Goal: Obtain resource: Download file/media

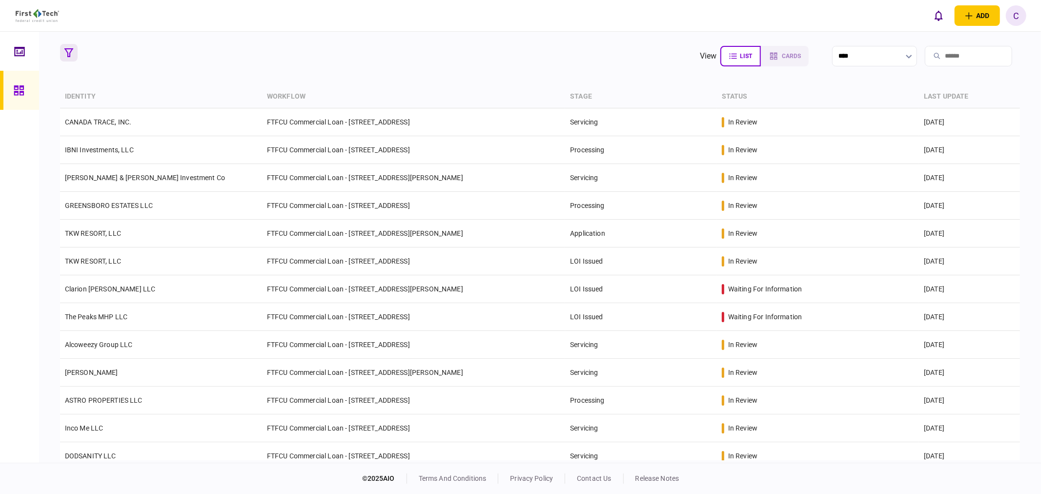
click at [72, 49] on icon "button" at bounding box center [68, 52] width 9 height 9
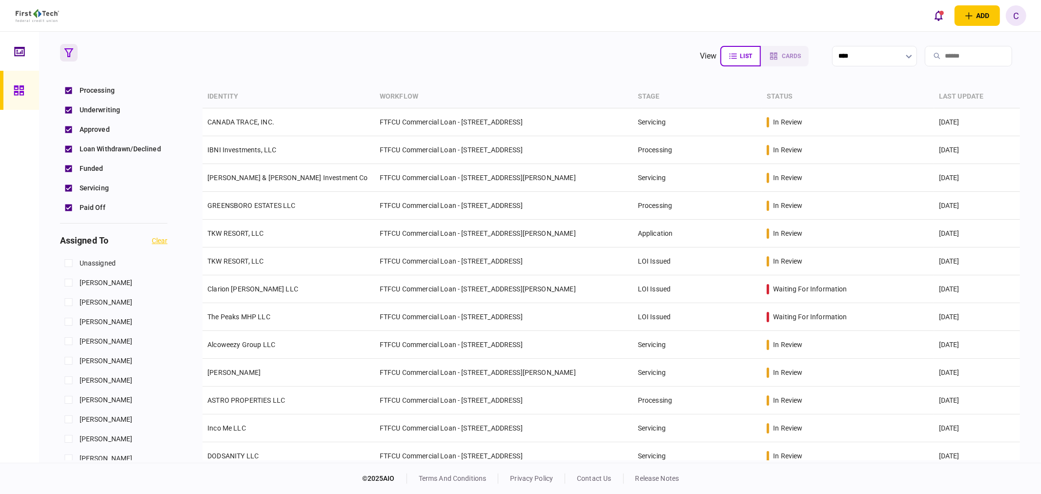
scroll to position [325, 0]
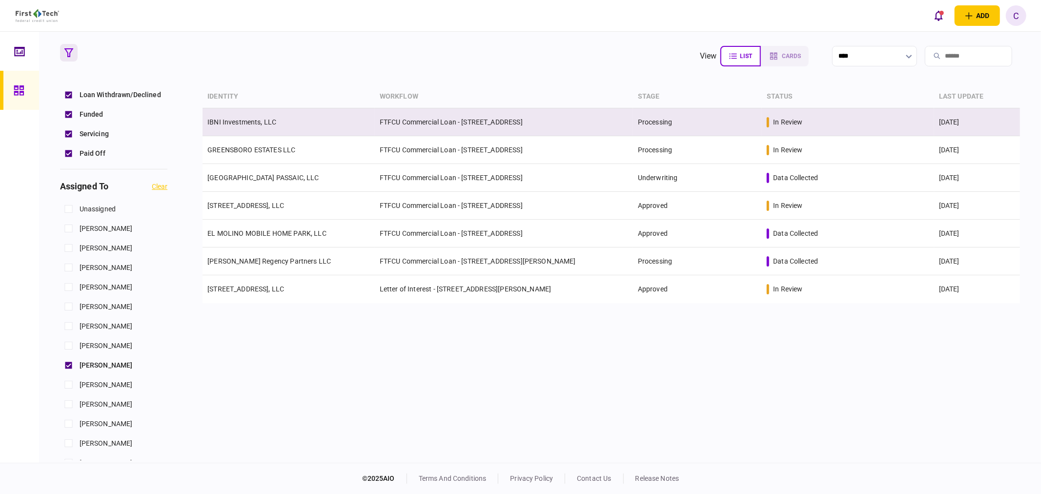
click at [252, 124] on link "IBNI Investments, LLC" at bounding box center [241, 122] width 69 height 8
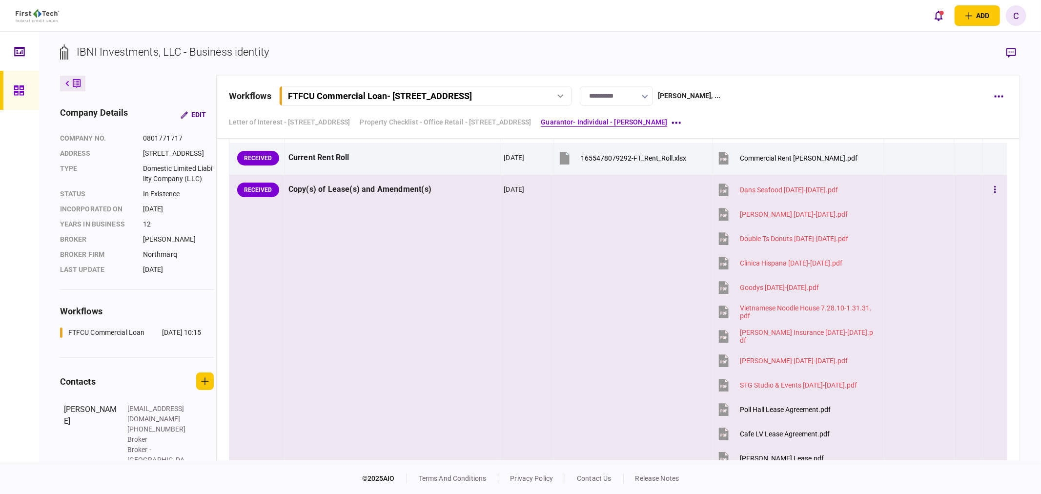
scroll to position [759, 0]
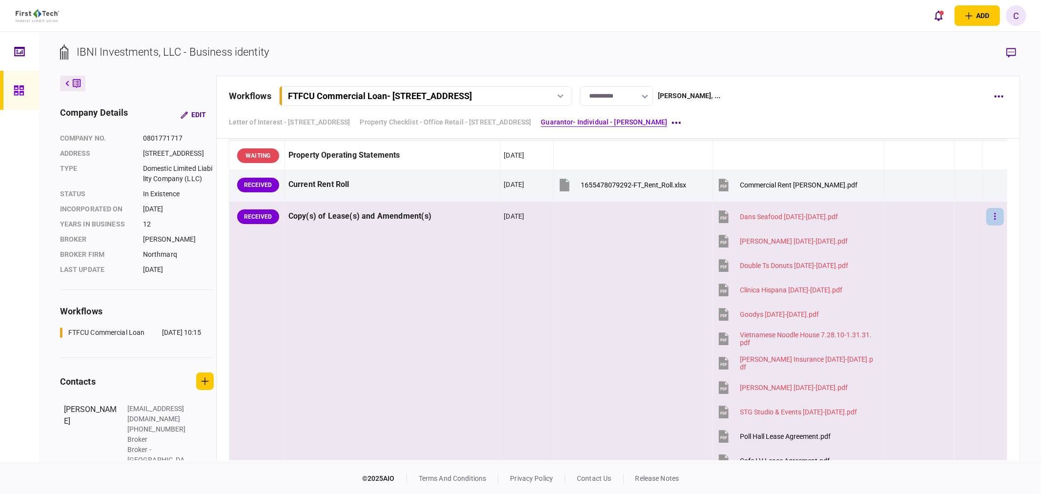
click at [987, 215] on button "button" at bounding box center [996, 217] width 18 height 18
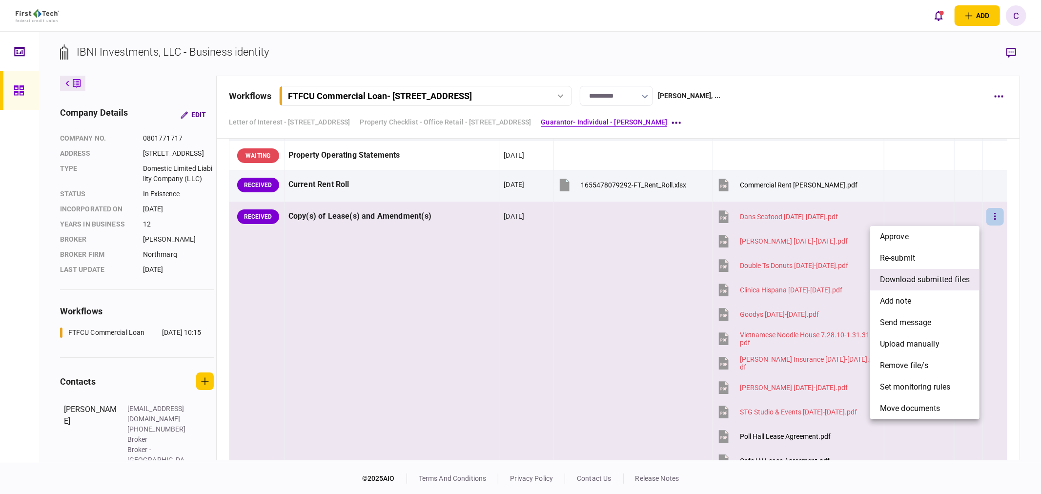
click at [899, 280] on span "download submitted files" at bounding box center [925, 280] width 90 height 12
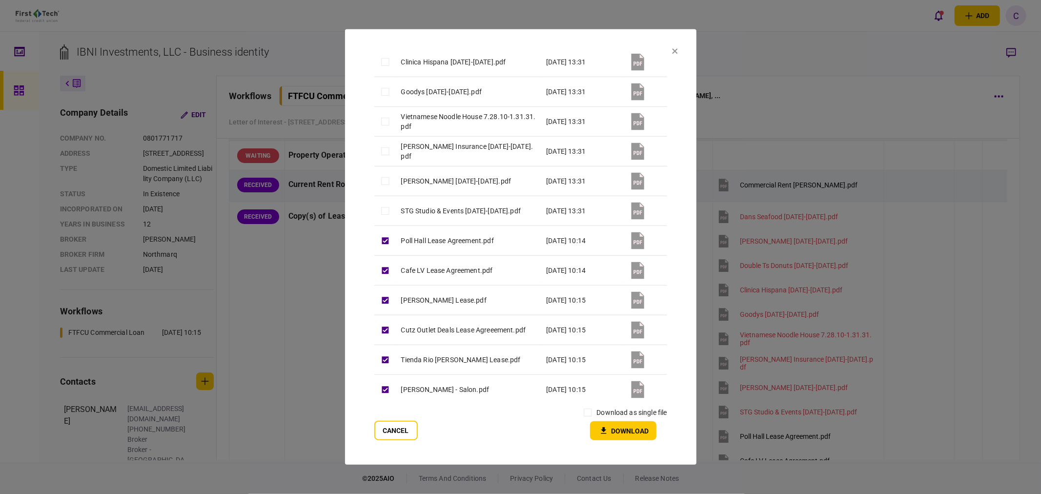
scroll to position [189, 0]
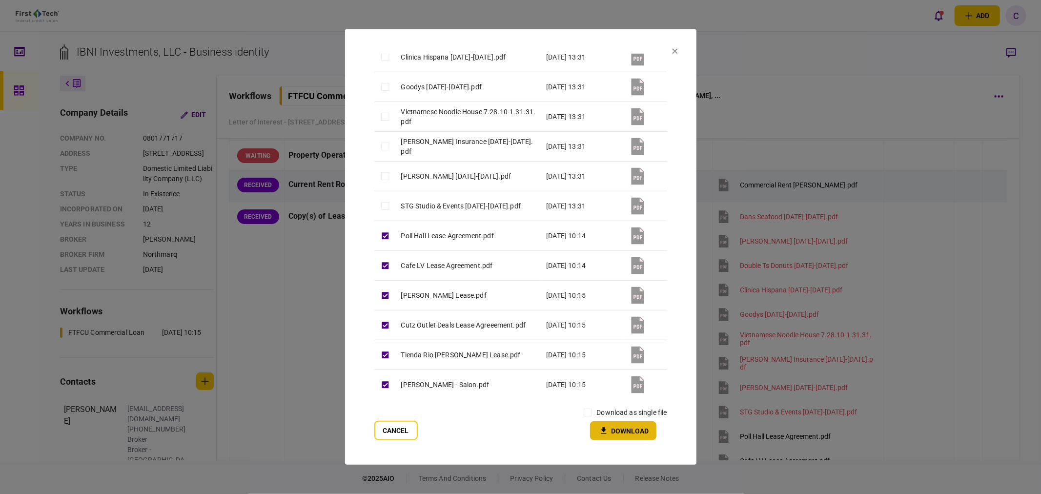
click at [628, 434] on button "Download" at bounding box center [623, 430] width 66 height 19
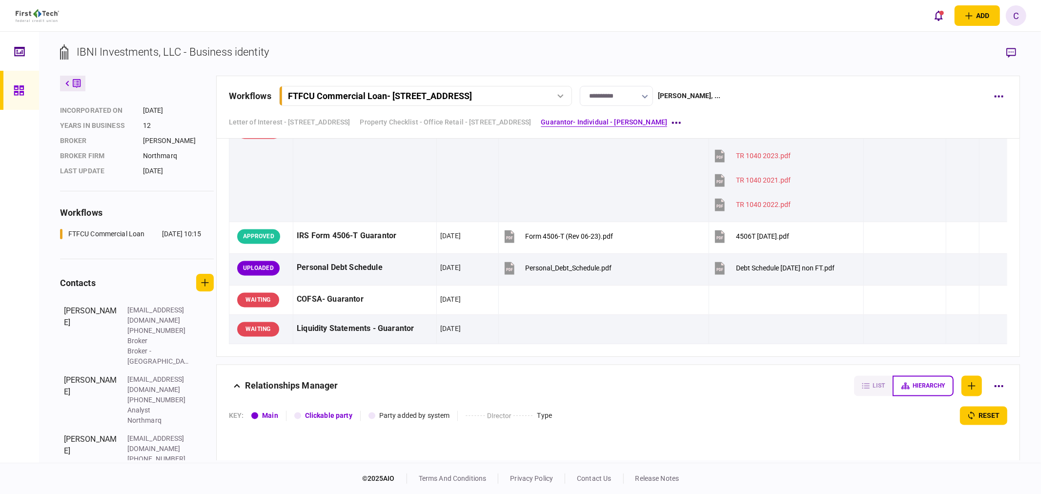
scroll to position [1627, 0]
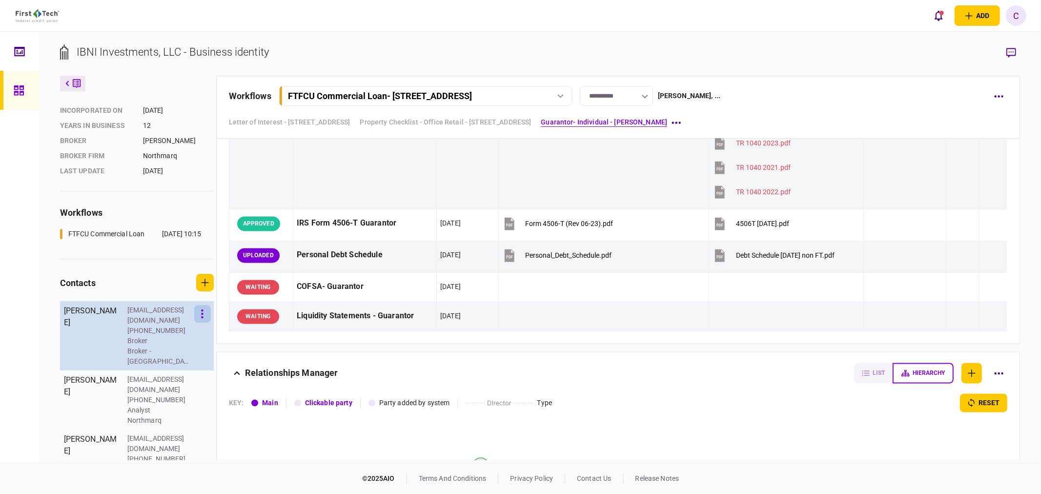
click at [206, 323] on button "button" at bounding box center [202, 314] width 17 height 18
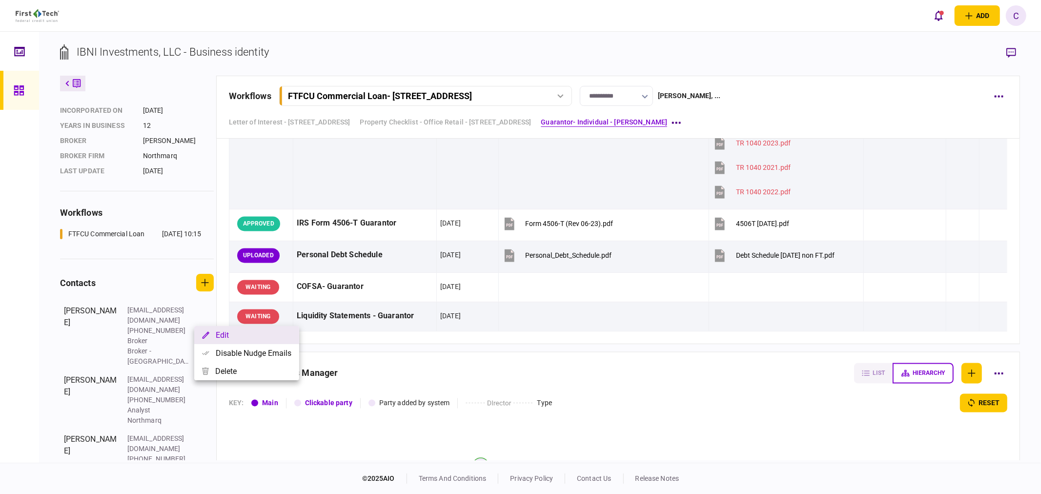
click at [212, 337] on button "Edit" at bounding box center [246, 335] width 105 height 18
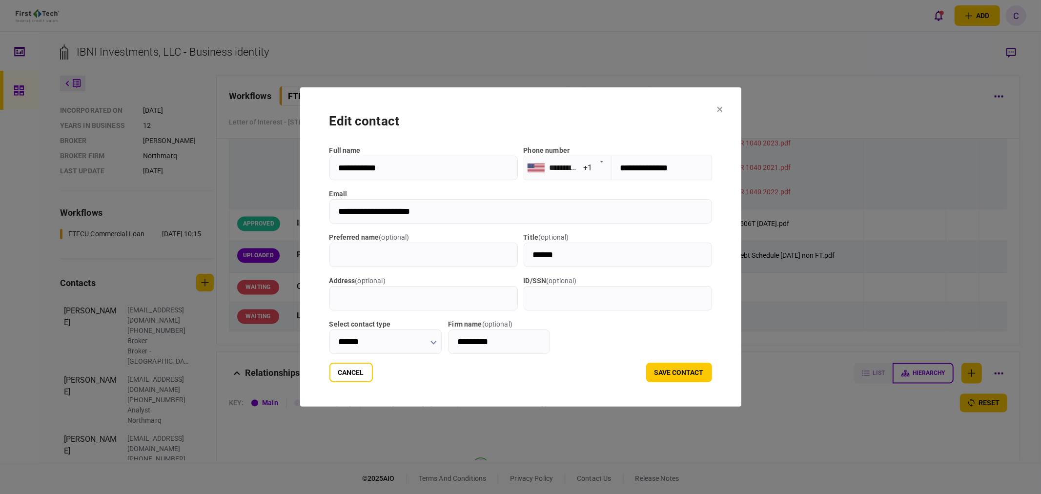
click at [359, 379] on section "Cancel save contact" at bounding box center [521, 373] width 383 height 20
click at [343, 379] on button "Cancel" at bounding box center [351, 373] width 43 height 20
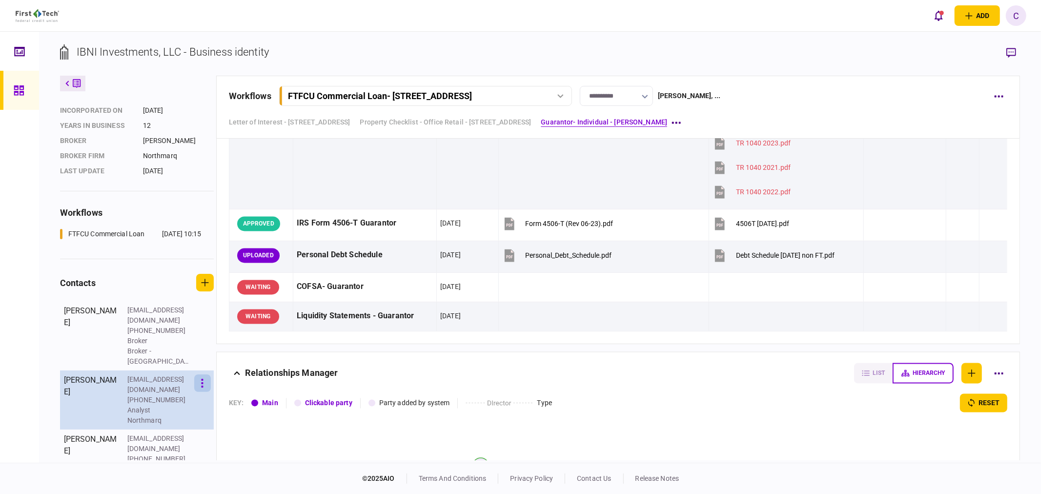
click at [198, 379] on button "button" at bounding box center [202, 383] width 17 height 18
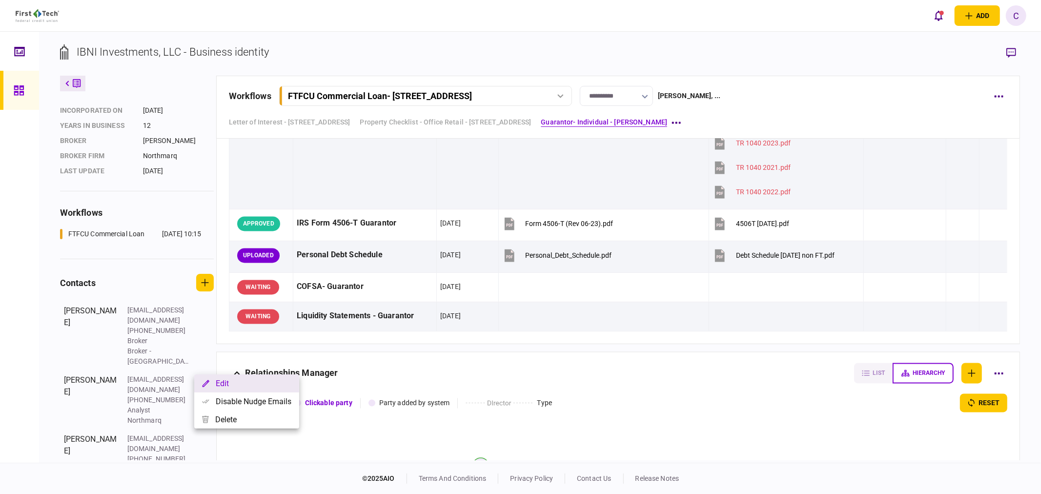
click at [227, 382] on button "Edit" at bounding box center [246, 383] width 105 height 18
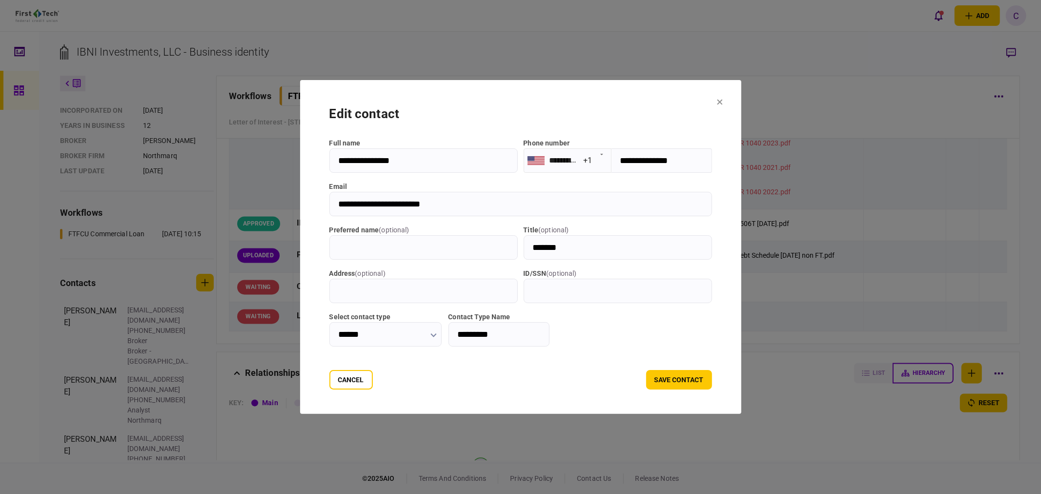
drag, startPoint x: 433, startPoint y: 204, endPoint x: 272, endPoint y: 203, distance: 161.1
click at [272, 203] on div "**********" at bounding box center [520, 247] width 1041 height 494
drag, startPoint x: 320, startPoint y: 388, endPoint x: 310, endPoint y: 387, distance: 9.8
click at [330, 388] on button "Cancel" at bounding box center [351, 380] width 43 height 20
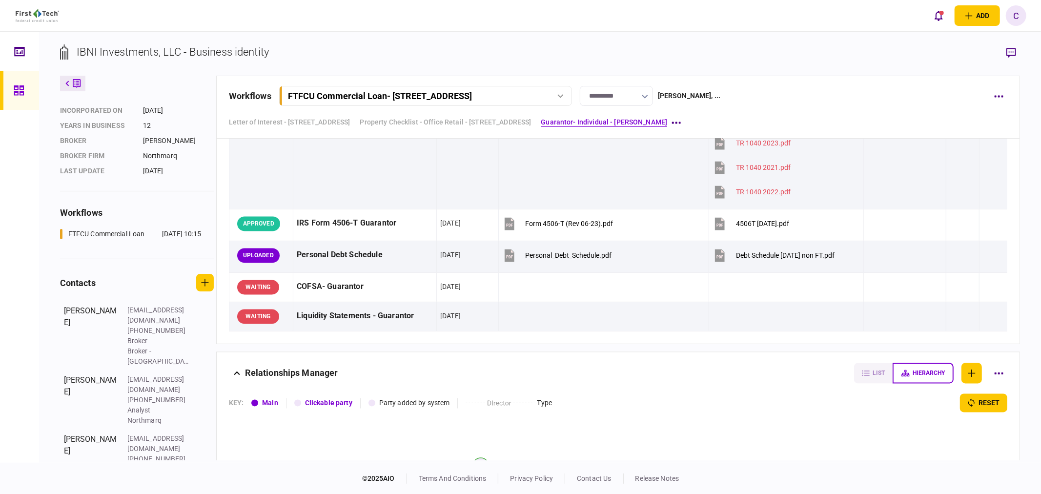
drag, startPoint x: 1011, startPoint y: 54, endPoint x: 1005, endPoint y: 58, distance: 7.2
click at [1011, 54] on icon "button" at bounding box center [1012, 53] width 10 height 10
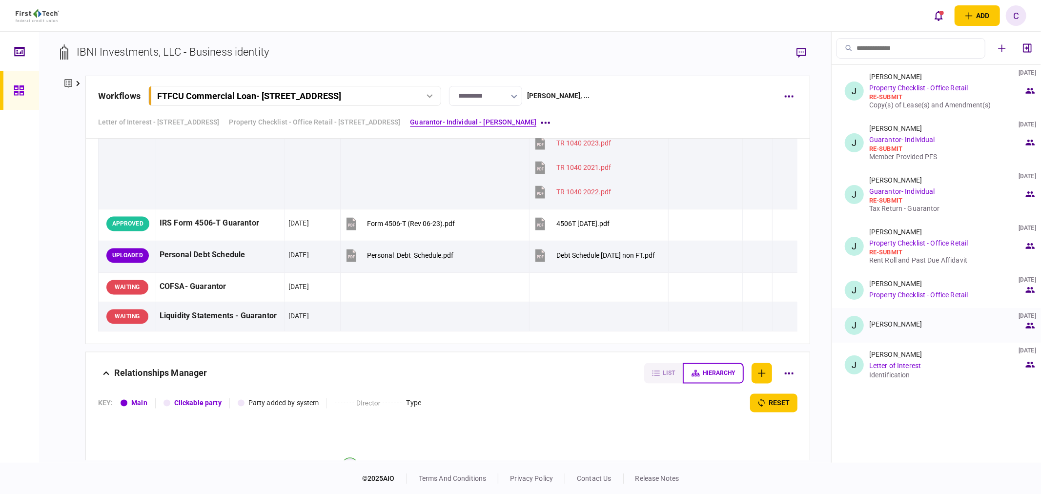
click at [892, 329] on div "Johnny Ganim 08 Aug 2025" at bounding box center [946, 325] width 155 height 10
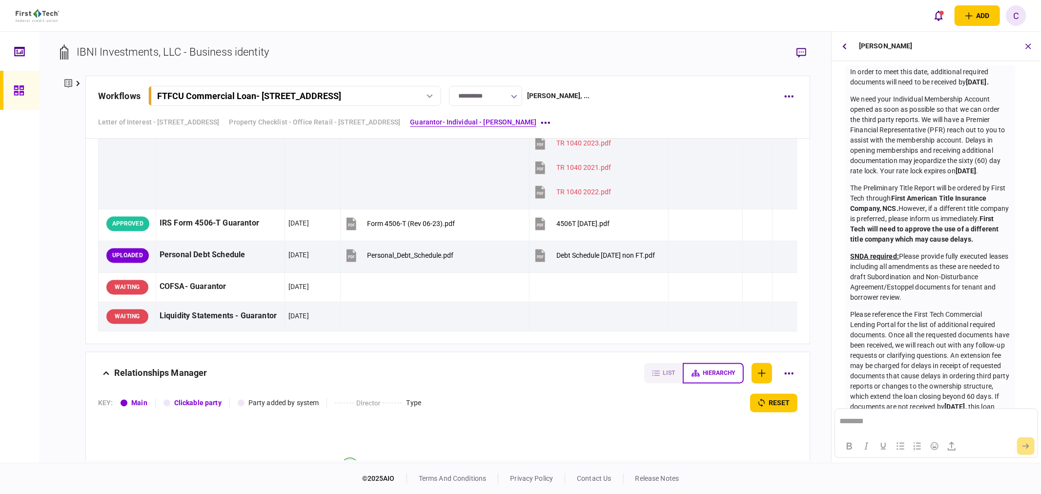
scroll to position [259, 0]
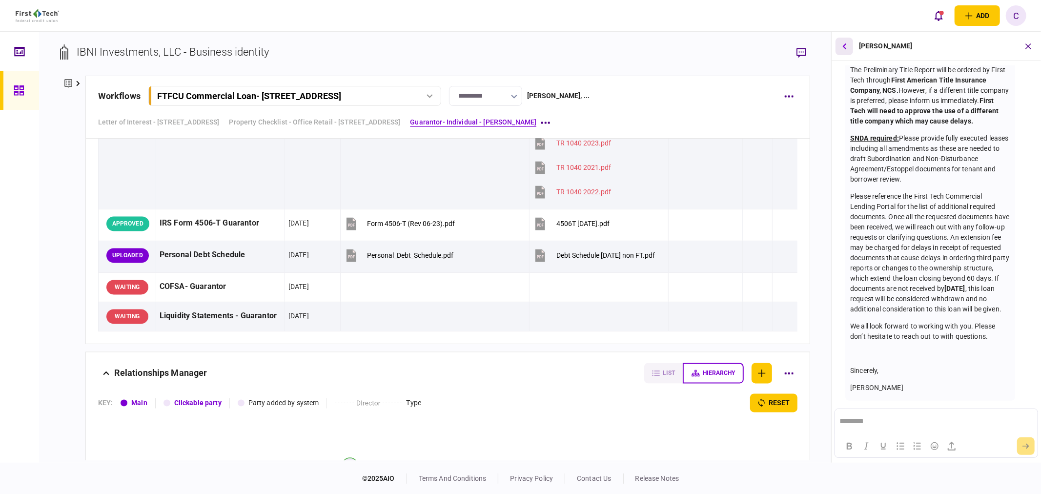
click at [847, 44] on icon "button" at bounding box center [845, 46] width 4 height 6
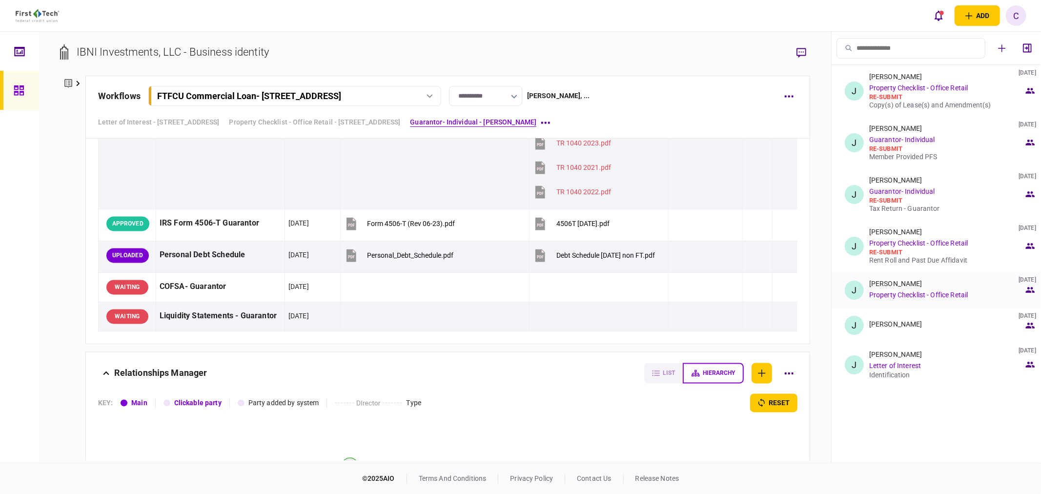
click at [891, 301] on li "J Johnny Ganim 13 Aug 2025 Property Checklist - Office Retail" at bounding box center [936, 290] width 209 height 36
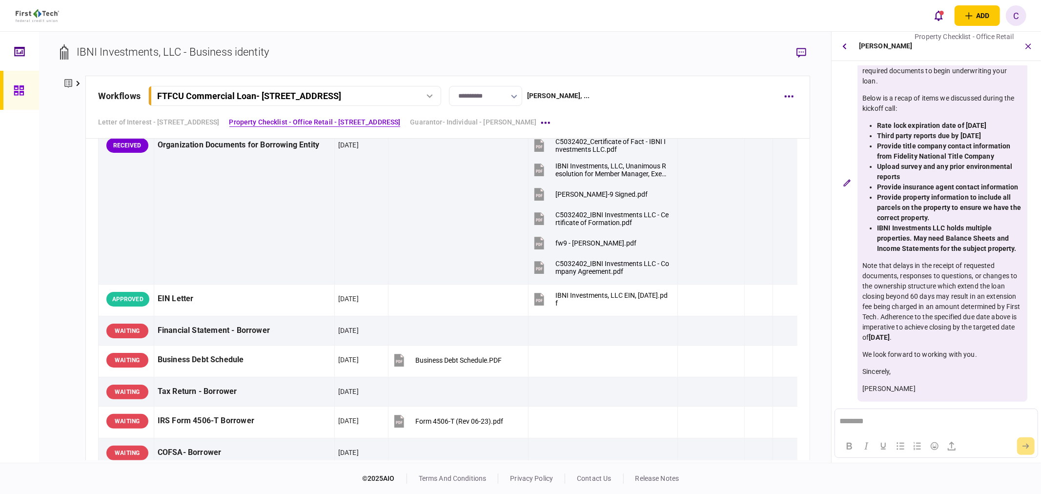
scroll to position [434, 0]
click at [936, 217] on li "Provide property information to include all parcels on the property to ensure w…" at bounding box center [949, 207] width 145 height 31
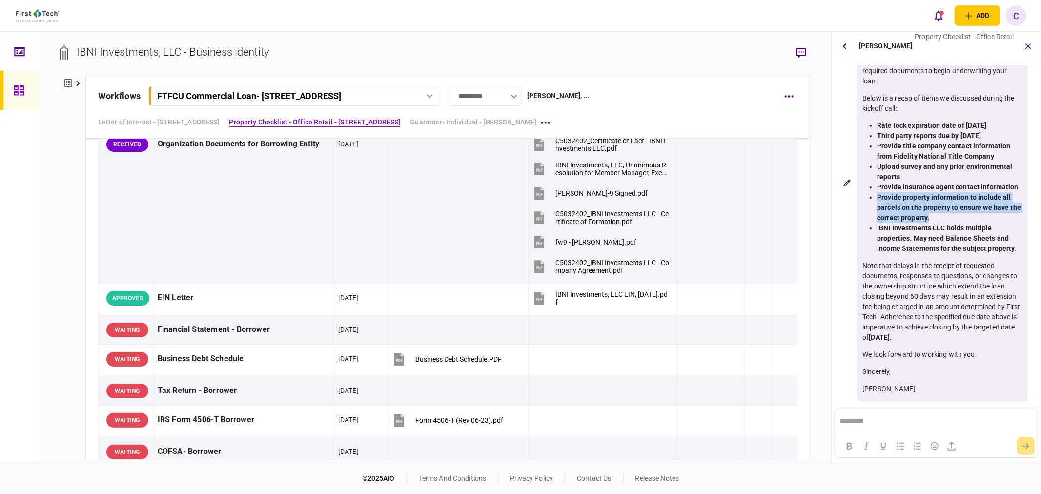
drag, startPoint x: 931, startPoint y: 218, endPoint x: 875, endPoint y: 201, distance: 58.2
click at [875, 201] on ul "Rate lock expiration date of 10/6/2025 Third party reports due by 9/3/2025 Prov…" at bounding box center [943, 187] width 160 height 133
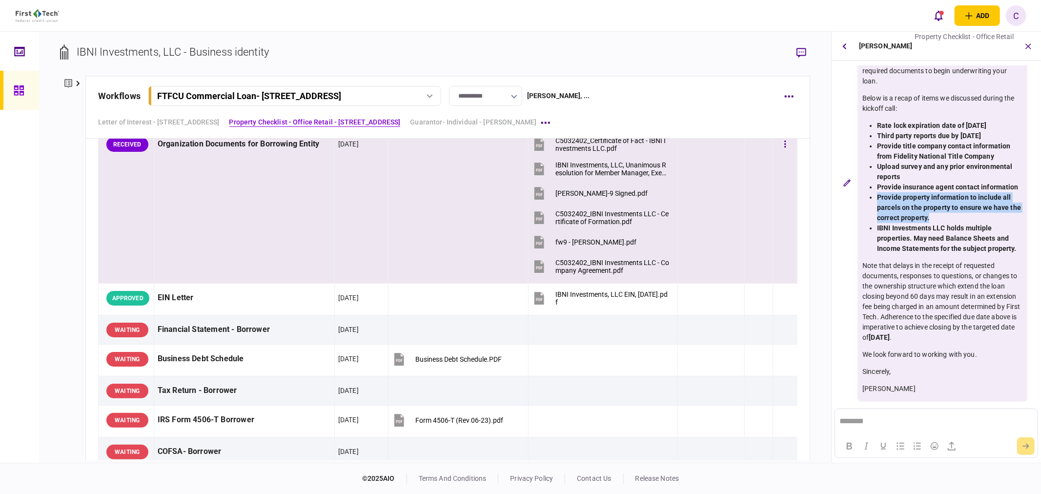
copy strong "Provide property information to include all parcels on the property to ensure w…"
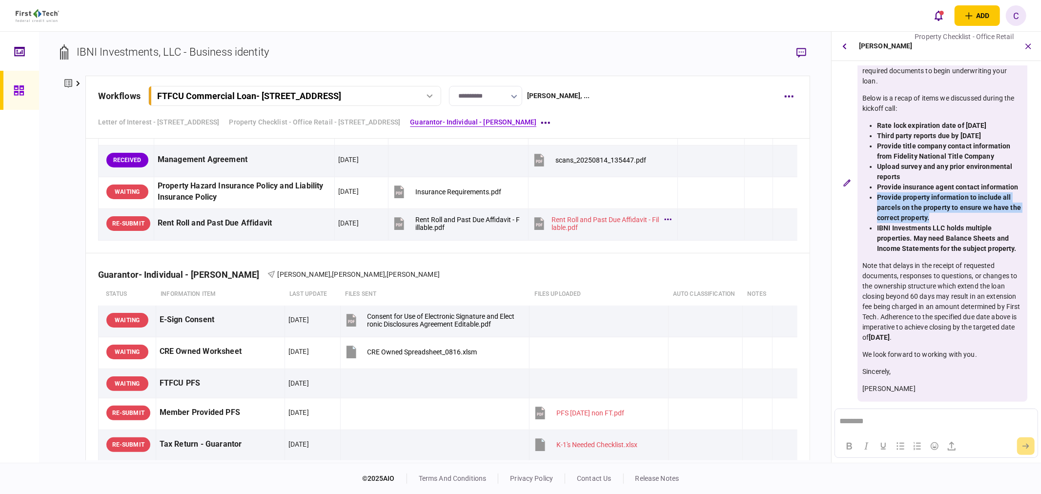
scroll to position [1465, 0]
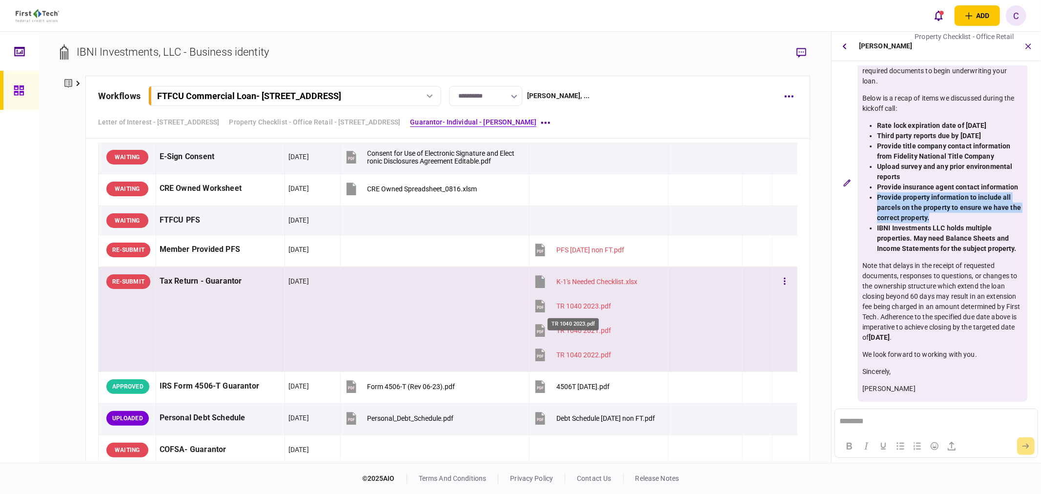
click at [573, 306] on div "TR 1040 2023.pdf" at bounding box center [584, 306] width 55 height 8
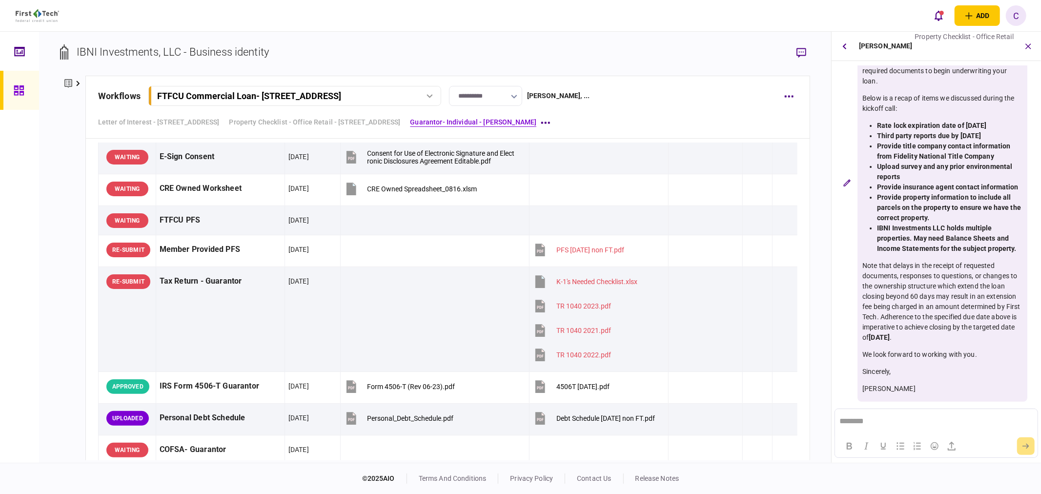
click at [817, 230] on div "**********" at bounding box center [435, 247] width 792 height 431
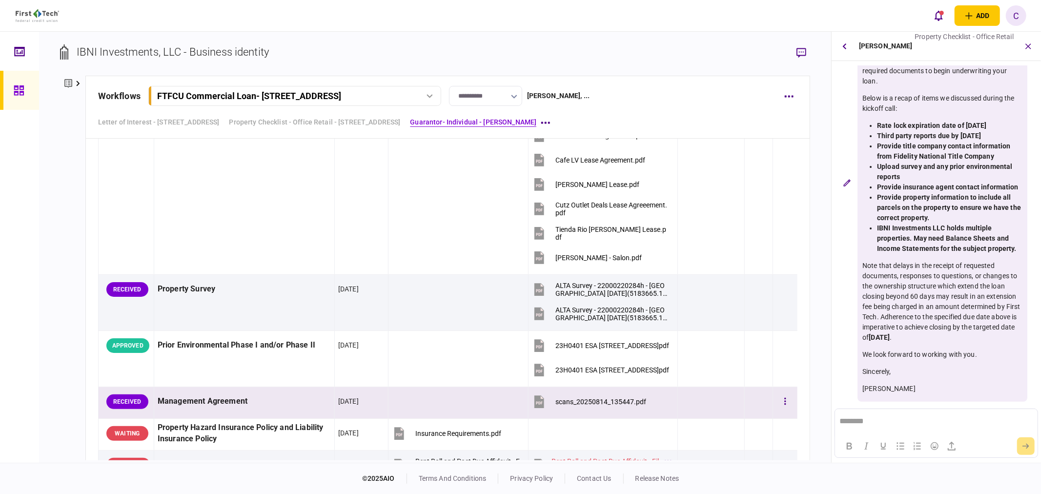
scroll to position [917, 0]
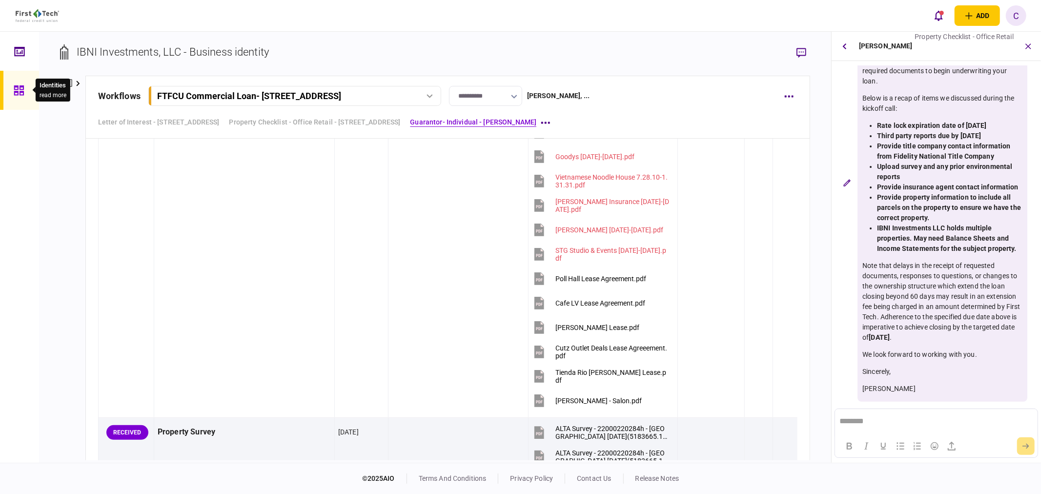
click at [18, 99] on div at bounding box center [22, 90] width 16 height 39
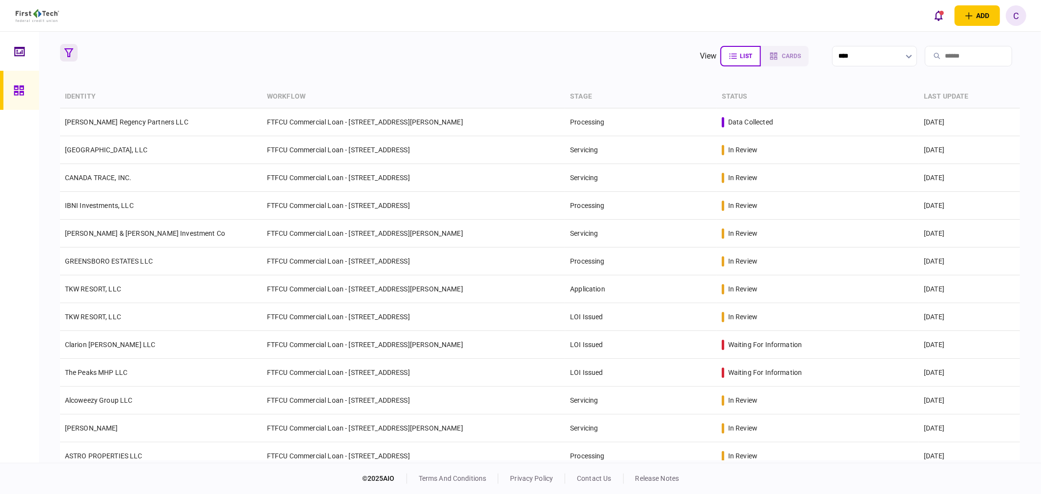
click at [70, 49] on icon "button" at bounding box center [68, 52] width 9 height 9
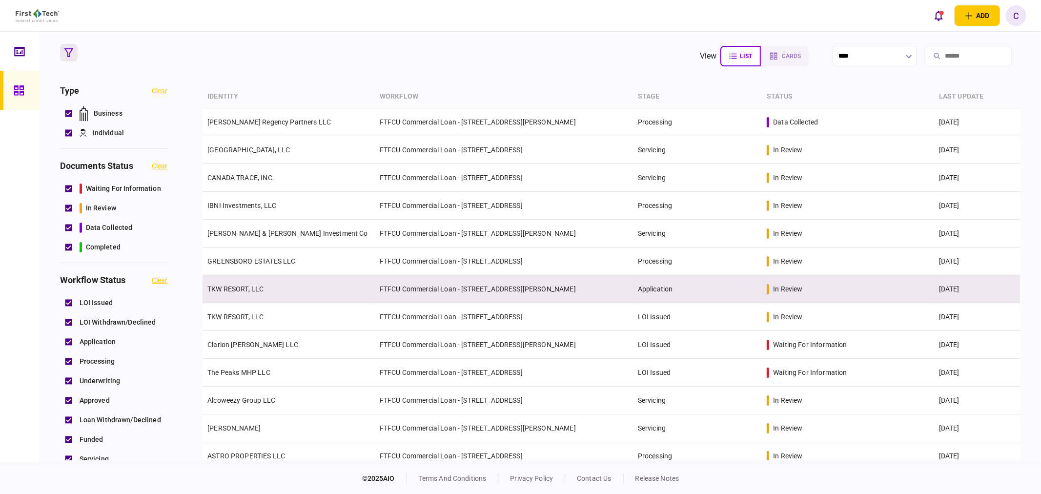
click at [467, 290] on td "FTFCU Commercial Loan - [STREET_ADDRESS][PERSON_NAME]" at bounding box center [504, 289] width 258 height 28
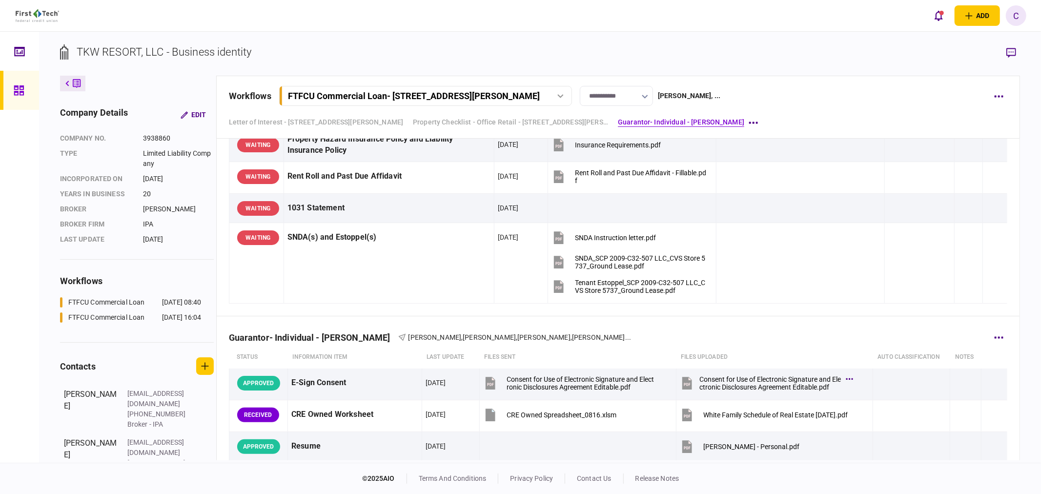
scroll to position [1193, 0]
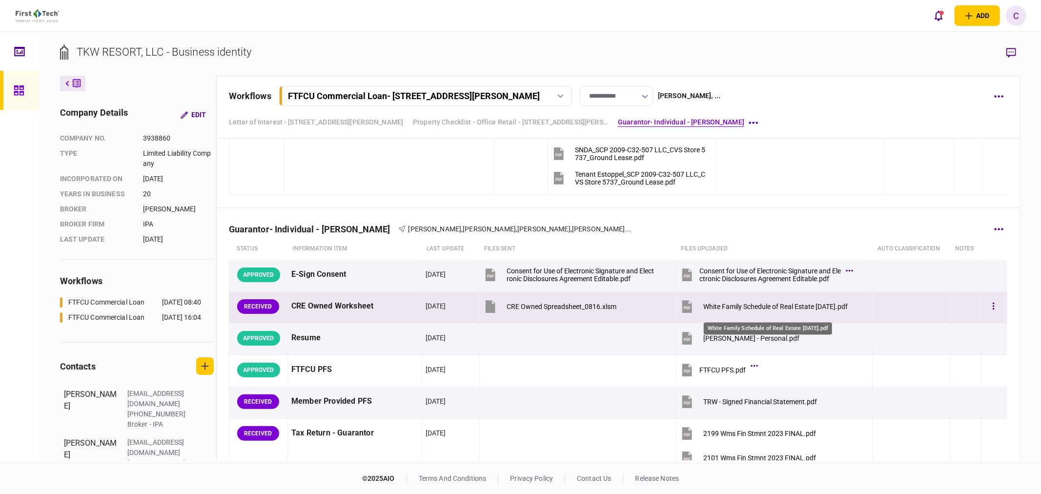
click at [779, 308] on div "White Family Schedule of Real Estate [DATE].pdf" at bounding box center [775, 307] width 145 height 8
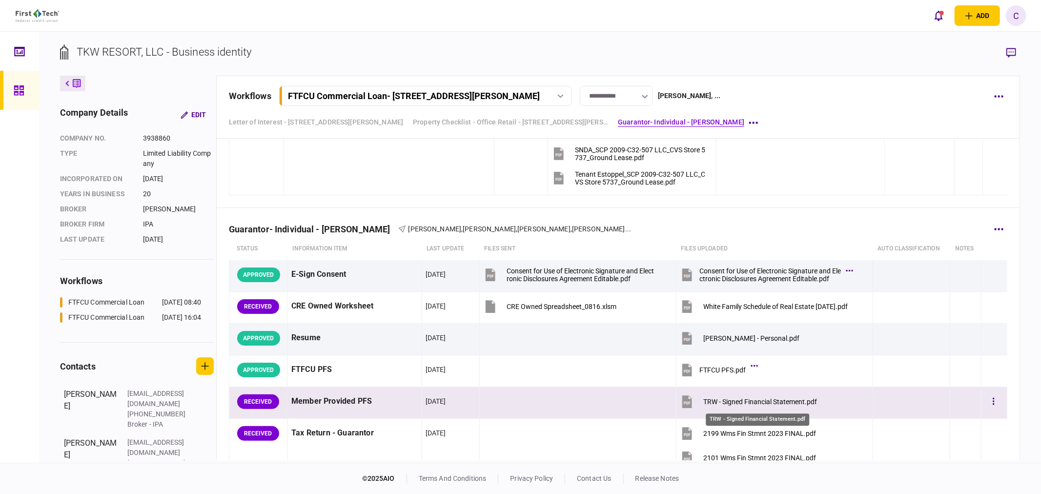
click at [740, 404] on div "TRW - Signed Financial Statement.pdf" at bounding box center [760, 402] width 114 height 8
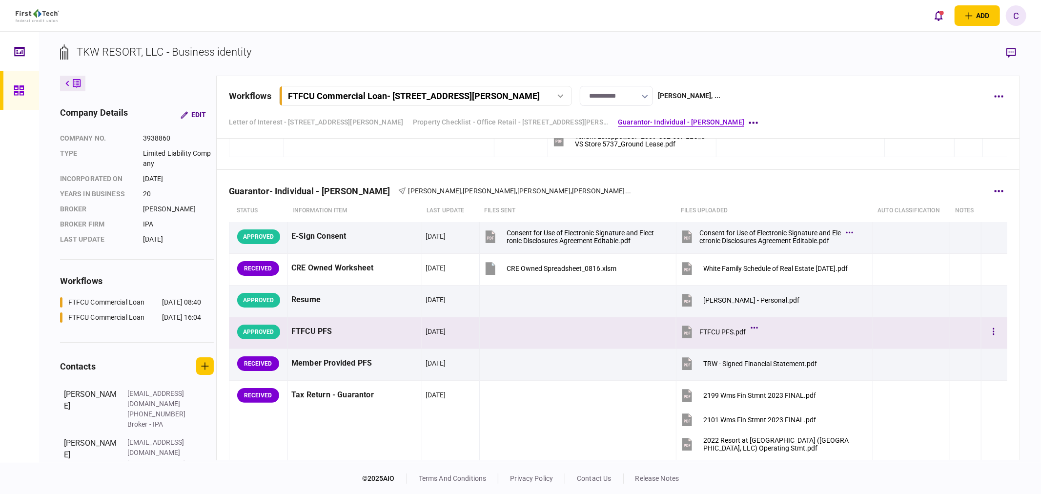
scroll to position [1247, 0]
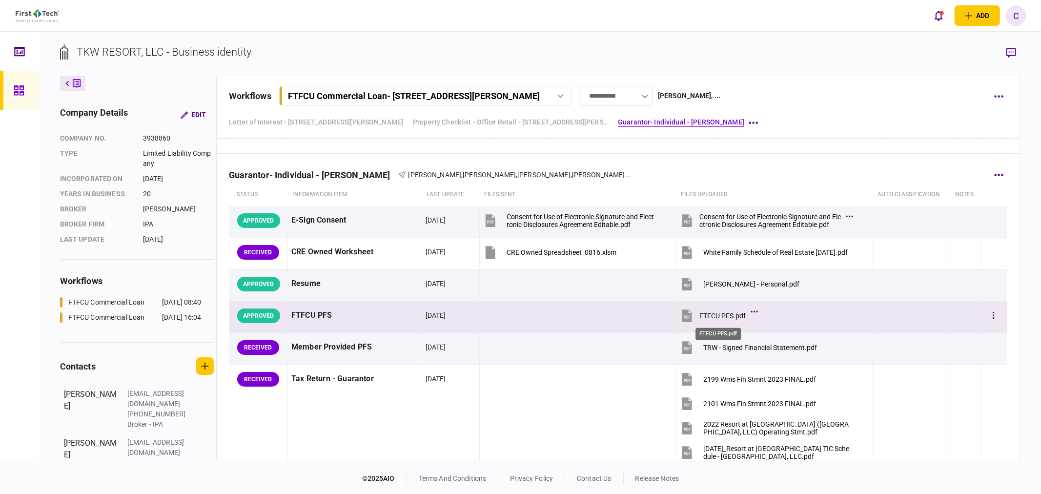
click at [728, 318] on div "FTFCU PFS.pdf" at bounding box center [723, 316] width 46 height 8
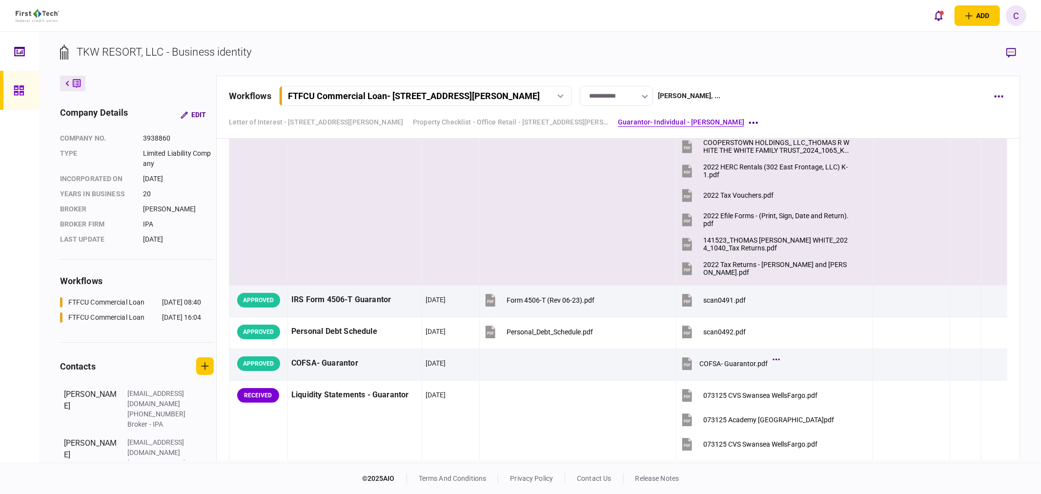
scroll to position [2115, 0]
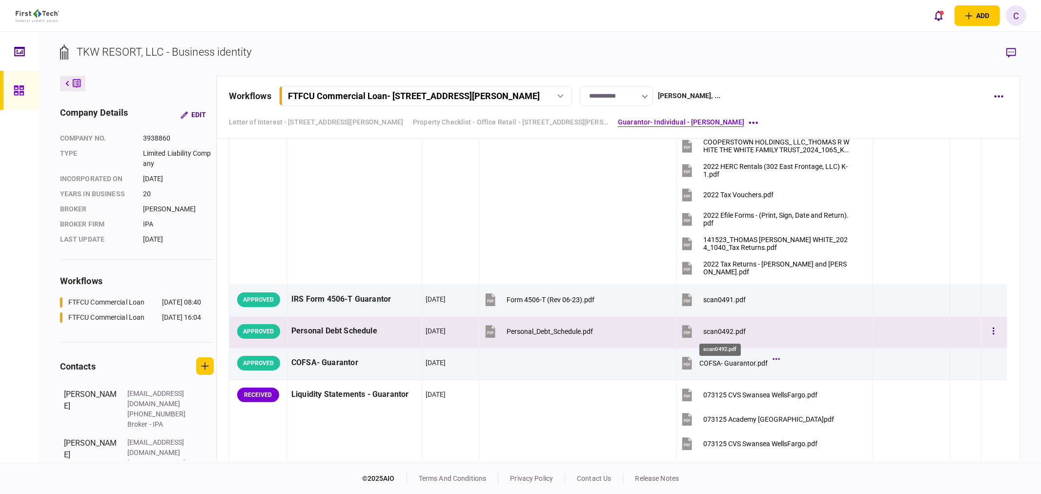
click at [716, 330] on div "scan0492.pdf" at bounding box center [724, 332] width 42 height 8
